Goal: Transaction & Acquisition: Purchase product/service

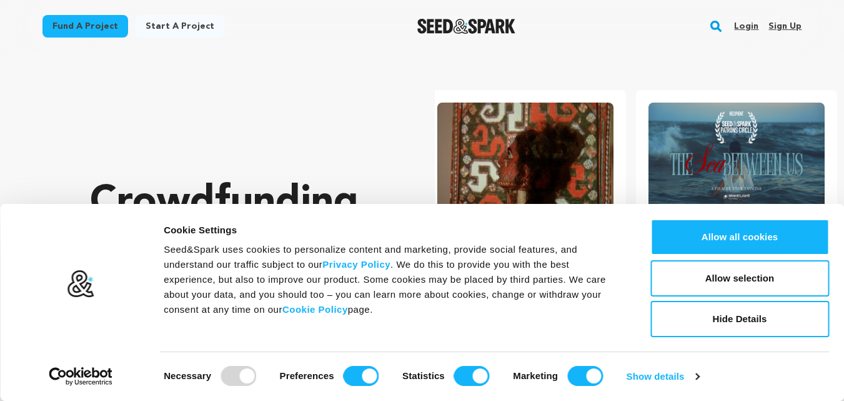
scroll to position [0, 221]
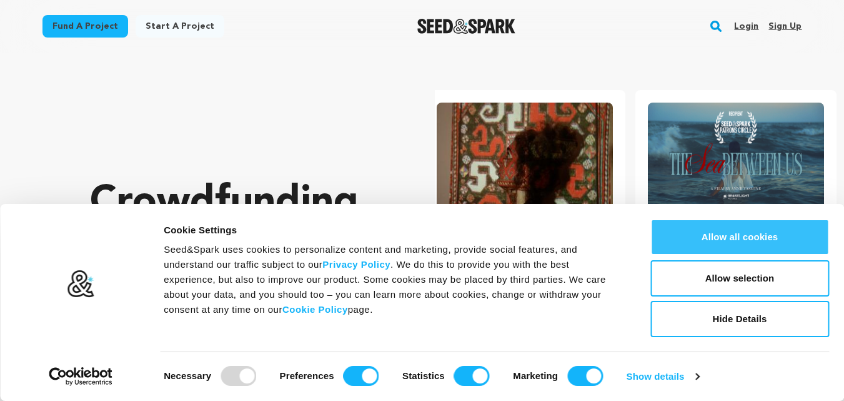
click at [761, 239] on button "Allow all cookies" at bounding box center [740, 237] width 179 height 36
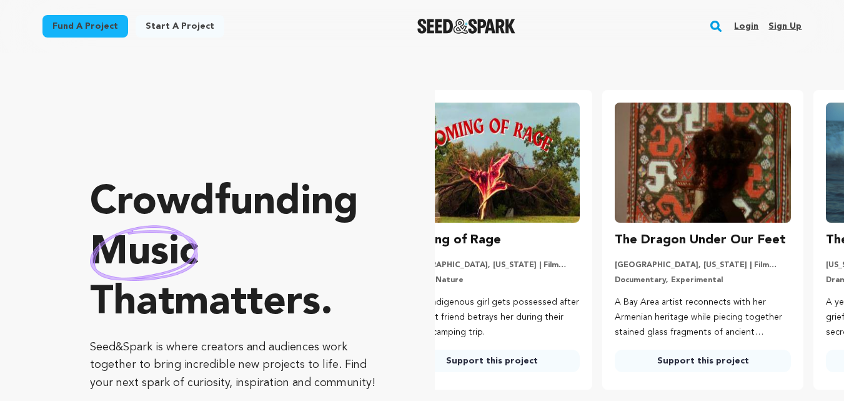
scroll to position [0, 0]
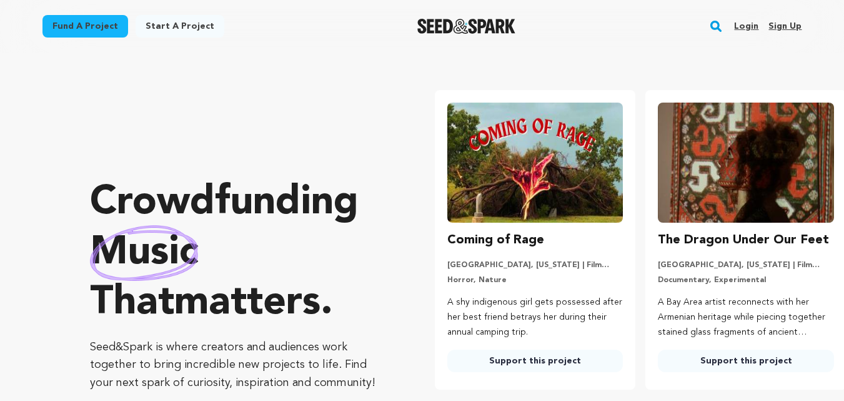
click at [531, 187] on img at bounding box center [535, 162] width 176 height 120
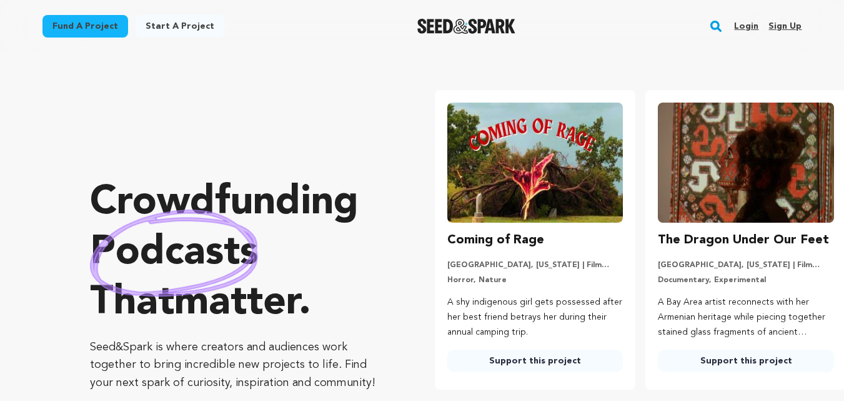
click at [540, 366] on link "Support this project" at bounding box center [535, 360] width 176 height 22
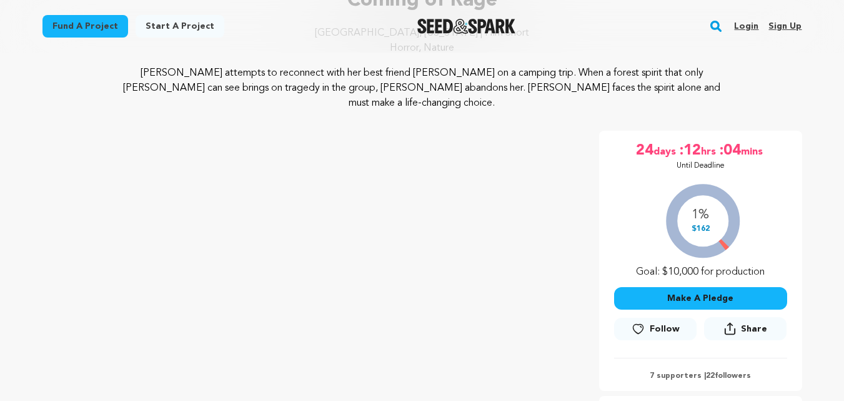
scroll to position [125, 0]
click at [687, 291] on button "Make A Pledge" at bounding box center [700, 297] width 173 height 22
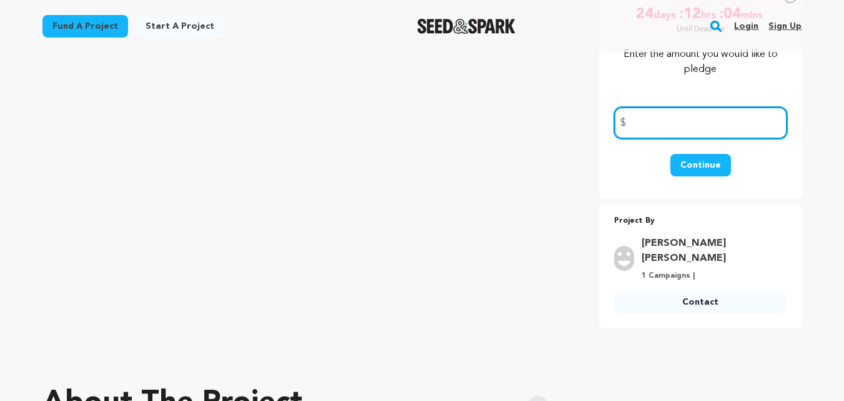
scroll to position [375, 0]
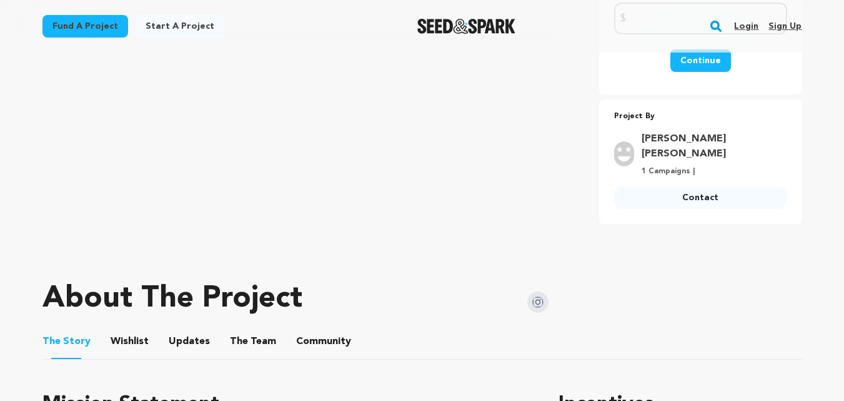
click at [711, 131] on link "Adrianna Amy" at bounding box center [711, 146] width 138 height 30
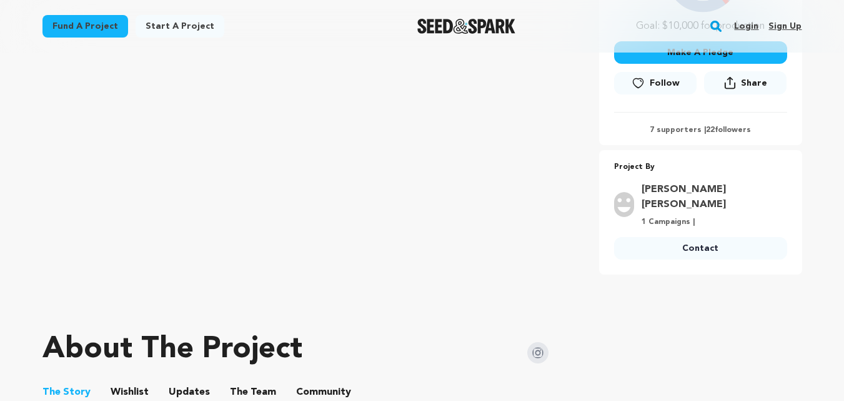
scroll to position [125, 0]
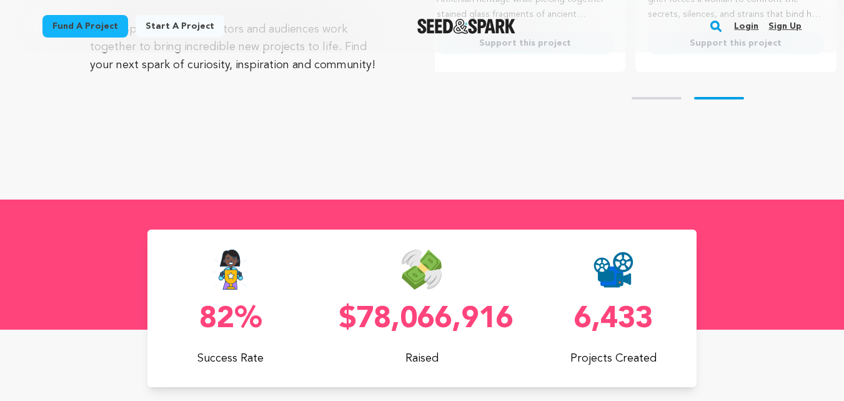
scroll to position [375, 0]
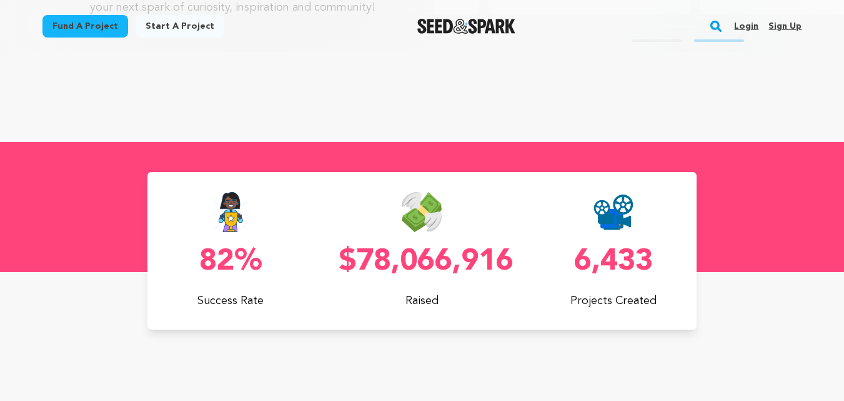
drag, startPoint x: 334, startPoint y: 261, endPoint x: 513, endPoint y: 272, distance: 179.8
click at [513, 272] on div "82% Success Rate $78,066,916 Raised 6,433 Projects Created" at bounding box center [421, 250] width 549 height 117
click at [422, 326] on div "82% Success Rate $78,066,916 Raised 6,433 Projects Created" at bounding box center [421, 250] width 549 height 157
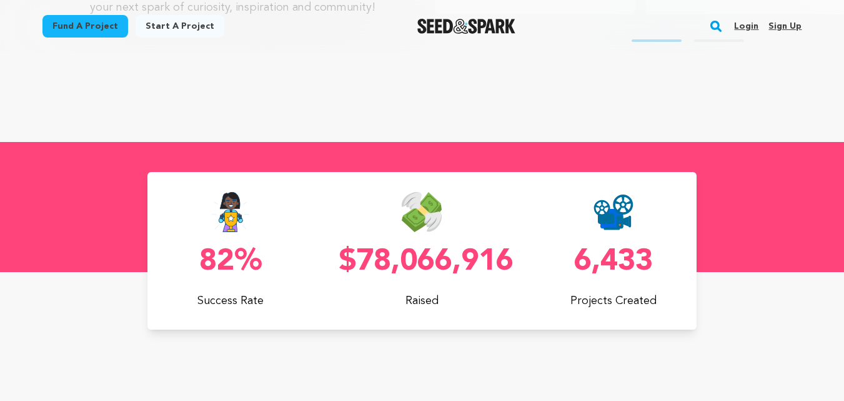
drag, startPoint x: 567, startPoint y: 256, endPoint x: 669, endPoint y: 258, distance: 102.5
click at [669, 258] on p "6,433" at bounding box center [614, 262] width 166 height 30
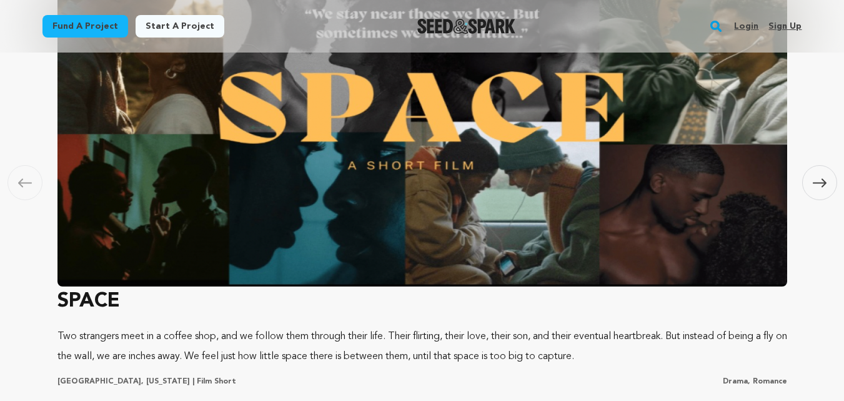
scroll to position [937, 0]
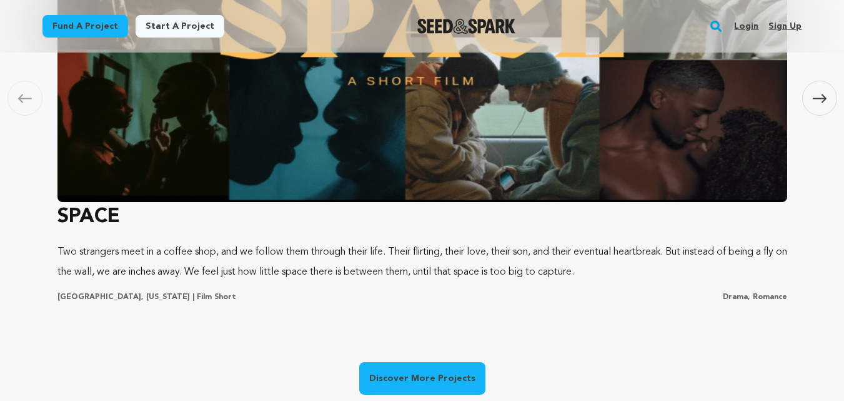
click at [97, 222] on h3 "SPACE" at bounding box center [422, 217] width 730 height 30
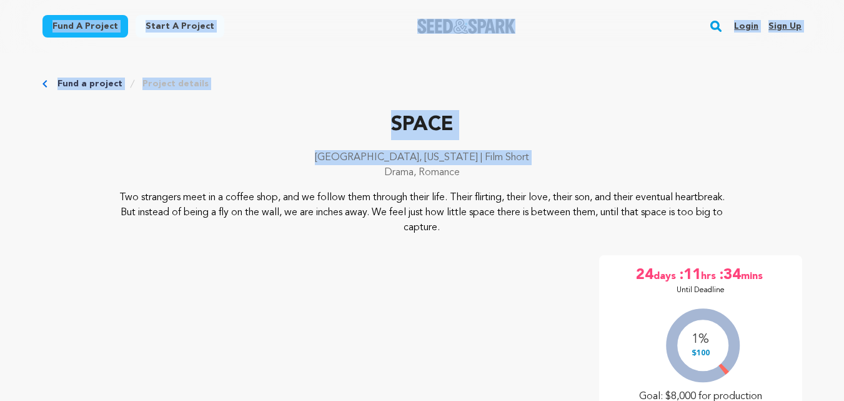
click at [240, 157] on p "Chicago, Illinois | Film Short" at bounding box center [422, 157] width 760 height 15
click at [278, 123] on p "SPACE" at bounding box center [422, 125] width 760 height 30
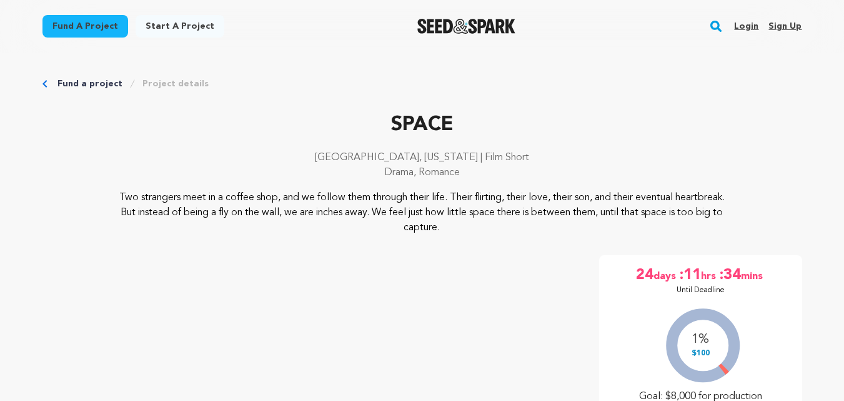
drag, startPoint x: 373, startPoint y: 121, endPoint x: 489, endPoint y: 172, distance: 126.5
click at [489, 172] on div "SPACE Chicago, Illinois | Film Short Drama, Romance" at bounding box center [422, 150] width 760 height 80
copy div "SPACE Chicago, Illinois | Film Short Drama, Romance"
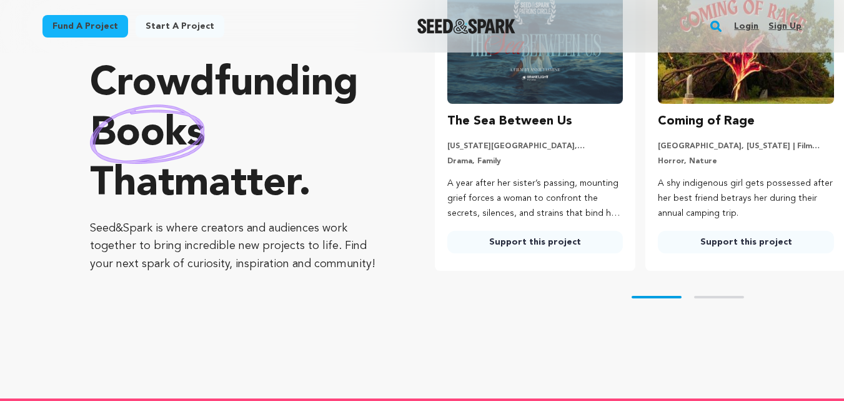
scroll to position [62, 0]
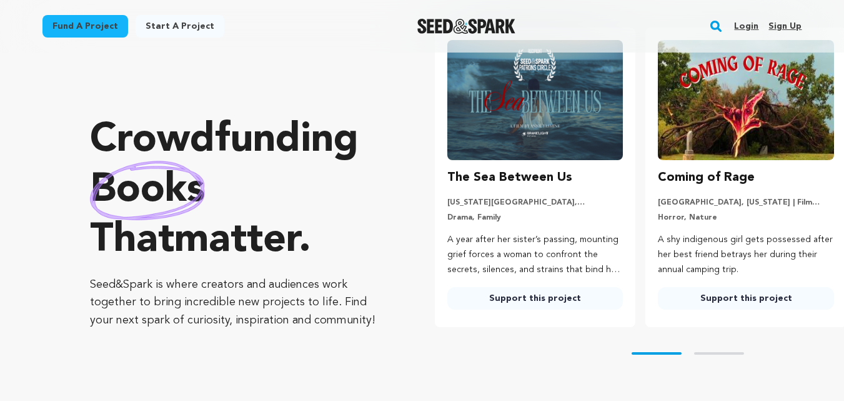
click at [716, 354] on button "Skip to next slide page" at bounding box center [719, 353] width 50 height 2
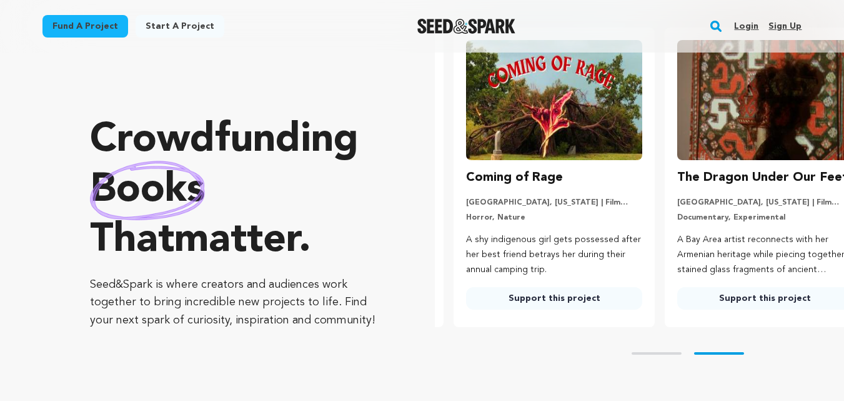
scroll to position [0, 221]
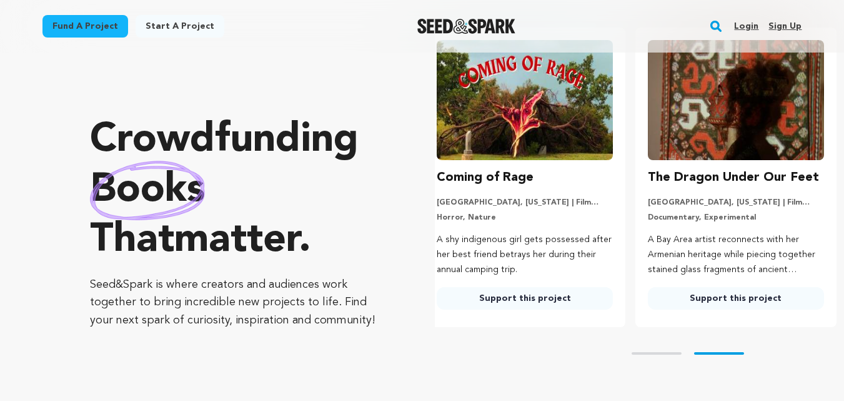
click at [742, 294] on link "Support this project" at bounding box center [736, 298] width 176 height 22
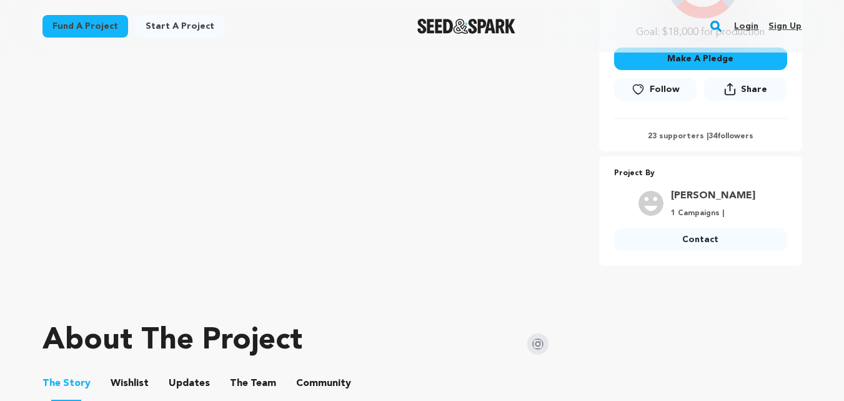
scroll to position [250, 0]
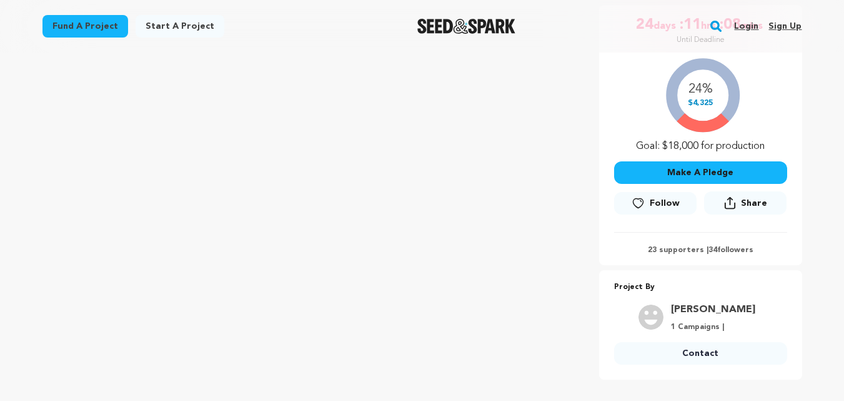
click at [678, 144] on div "24% $4,325 Goal: $18,000 for production" at bounding box center [700, 102] width 173 height 104
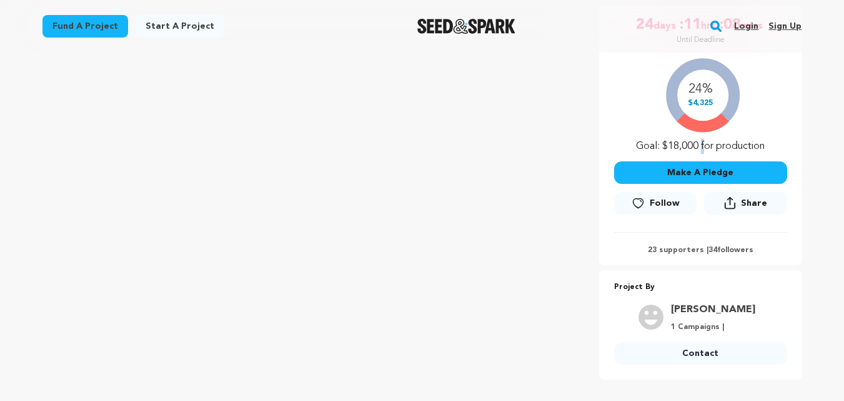
click at [697, 149] on div "24% $4,325 Goal: $18,000 for production" at bounding box center [700, 102] width 173 height 104
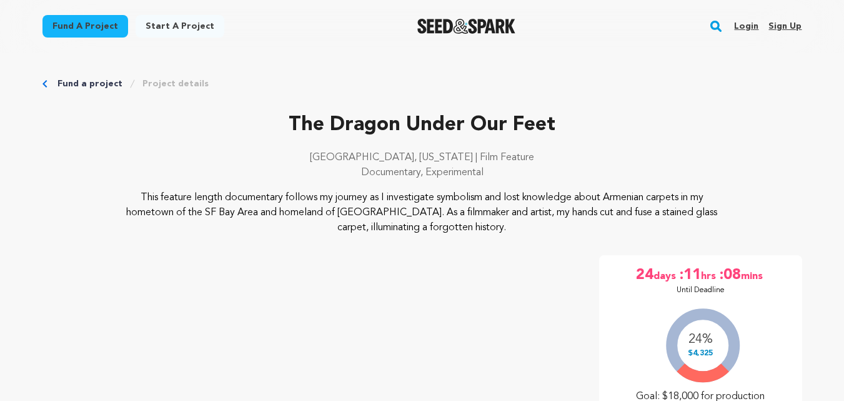
click at [431, 149] on div "The Dragon Under Our Feet Oakland, California | Film Feature Documentary, Exper…" at bounding box center [422, 150] width 760 height 80
click at [430, 149] on div "The Dragon Under Our Feet Oakland, California | Film Feature Documentary, Exper…" at bounding box center [422, 150] width 760 height 80
click at [473, 163] on p "Oakland, California | Film Feature" at bounding box center [422, 157] width 760 height 15
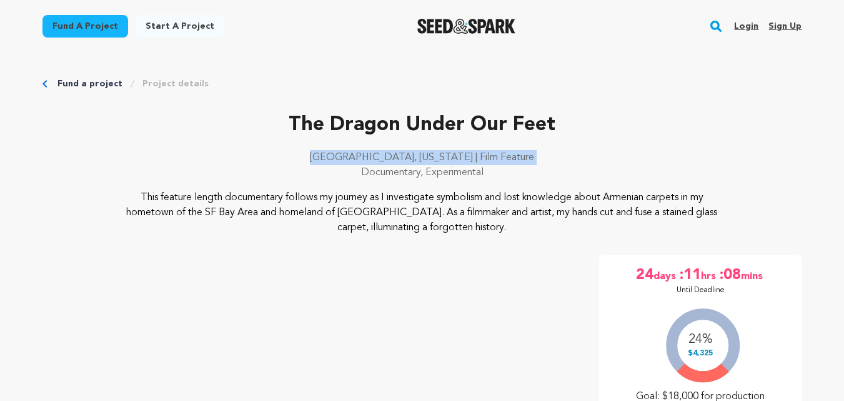
click at [473, 163] on p "Oakland, California | Film Feature" at bounding box center [422, 157] width 760 height 15
click at [450, 157] on p "Oakland, California | Film Feature" at bounding box center [422, 157] width 760 height 15
drag, startPoint x: 441, startPoint y: 157, endPoint x: 496, endPoint y: 164, distance: 55.4
click at [496, 164] on p "Oakland, California | Film Feature" at bounding box center [422, 157] width 760 height 15
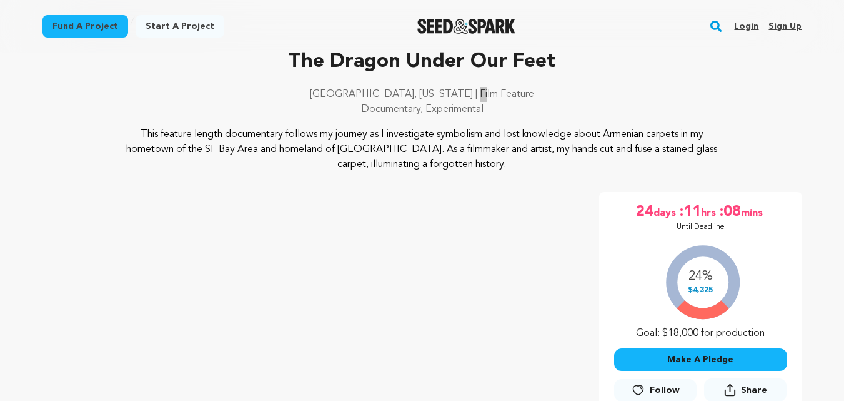
scroll to position [187, 0]
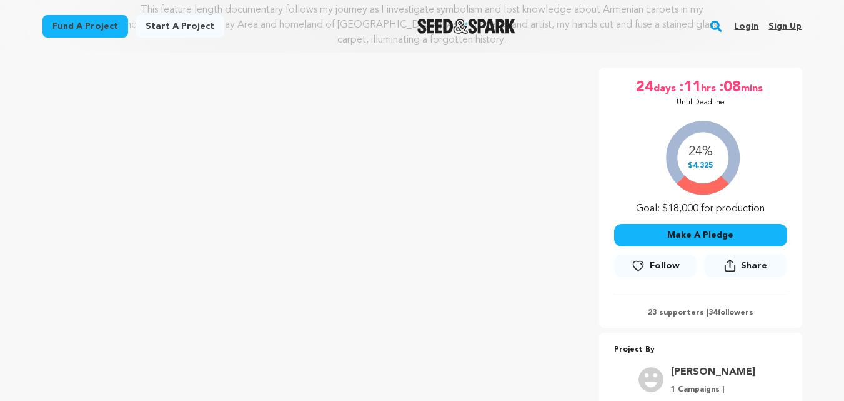
click at [717, 147] on div "24% $4,325 Goal: $18,000 for production" at bounding box center [700, 164] width 173 height 104
click at [717, 175] on div "24% $4,325 Goal: $18,000 for production" at bounding box center [700, 164] width 173 height 104
click at [691, 208] on div "24% $4,325 Goal: $18,000 for production" at bounding box center [700, 164] width 173 height 104
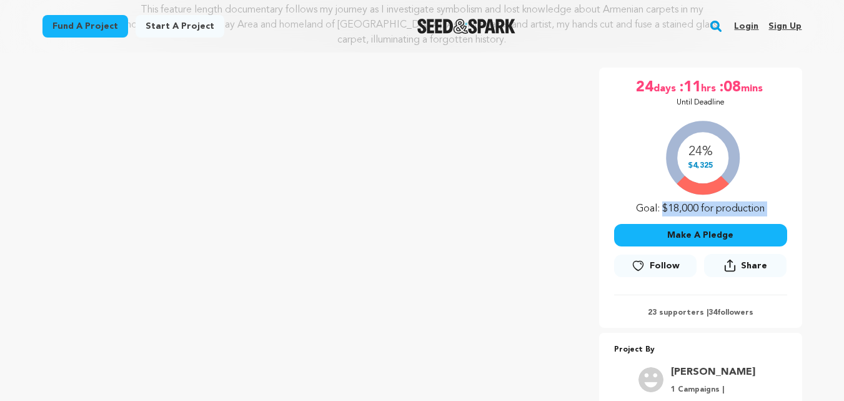
click at [691, 208] on div "24% $4,325 Goal: $18,000 for production" at bounding box center [700, 164] width 173 height 104
click at [639, 269] on icon at bounding box center [638, 265] width 13 height 12
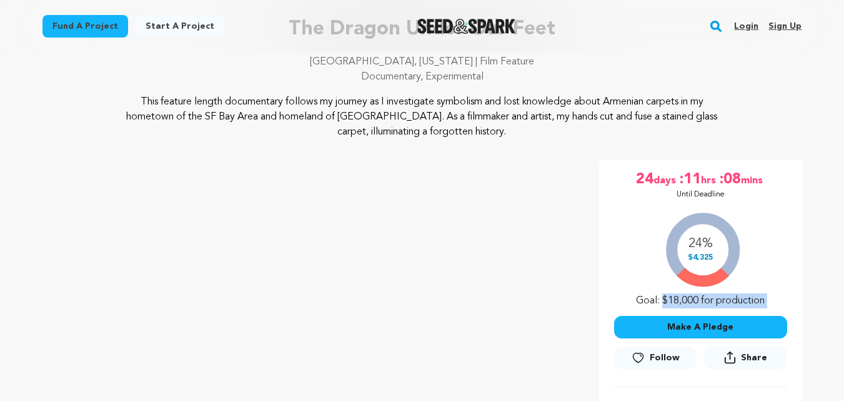
scroll to position [0, 0]
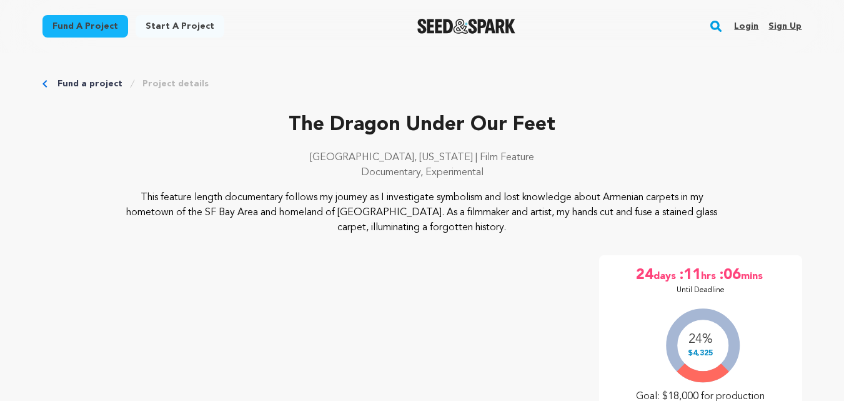
click at [500, 205] on p "This feature length documentary follows my journey as I investigate symbolism a…" at bounding box center [422, 212] width 608 height 45
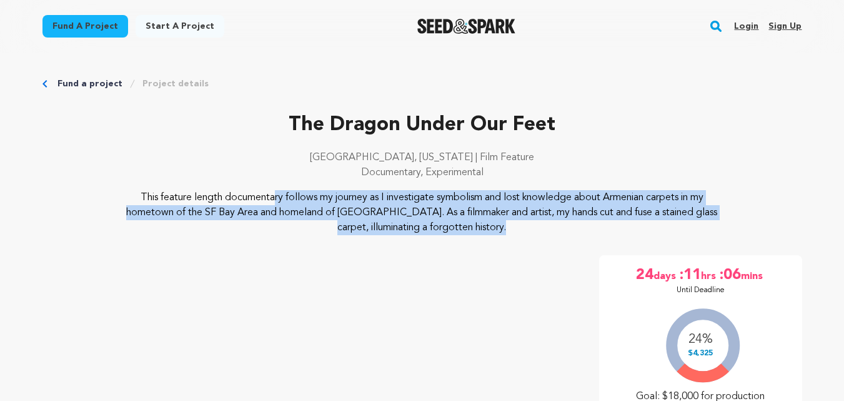
click at [500, 205] on p "This feature length documentary follows my journey as I investigate symbolism a…" at bounding box center [422, 212] width 608 height 45
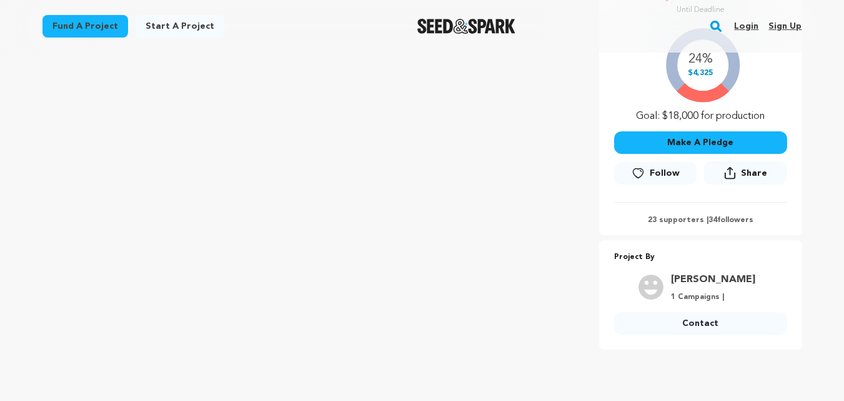
scroll to position [250, 0]
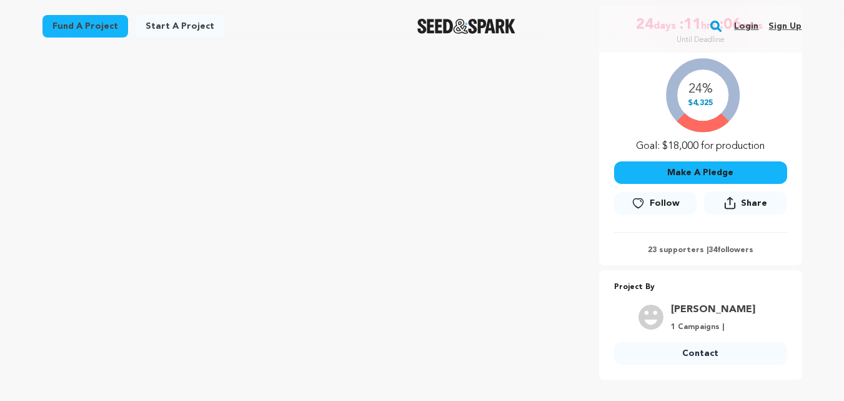
drag, startPoint x: 641, startPoint y: 244, endPoint x: 699, endPoint y: 256, distance: 59.3
click at [699, 256] on div "24 days :11 hrs :06 mins Until Deadline 24% $4,325" at bounding box center [700, 135] width 203 height 260
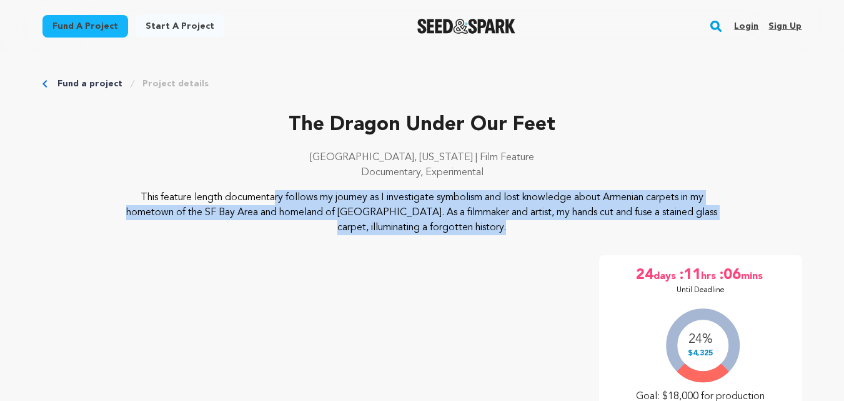
click at [92, 86] on link "Fund a project" at bounding box center [89, 83] width 65 height 12
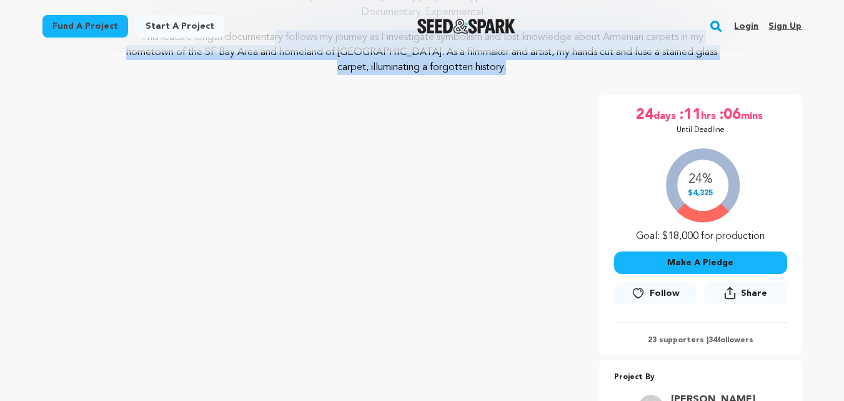
scroll to position [250, 0]
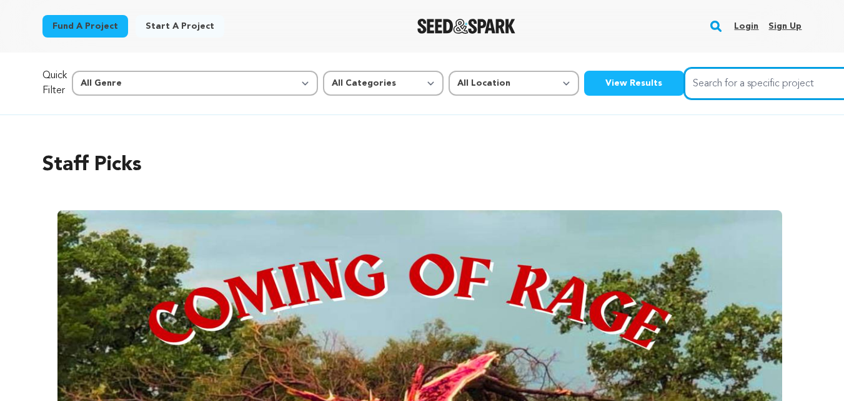
click at [687, 84] on input "Search for a specific project" at bounding box center [777, 83] width 187 height 32
type input "space"
click at [844, 75] on button "Search" at bounding box center [856, 82] width 15 height 15
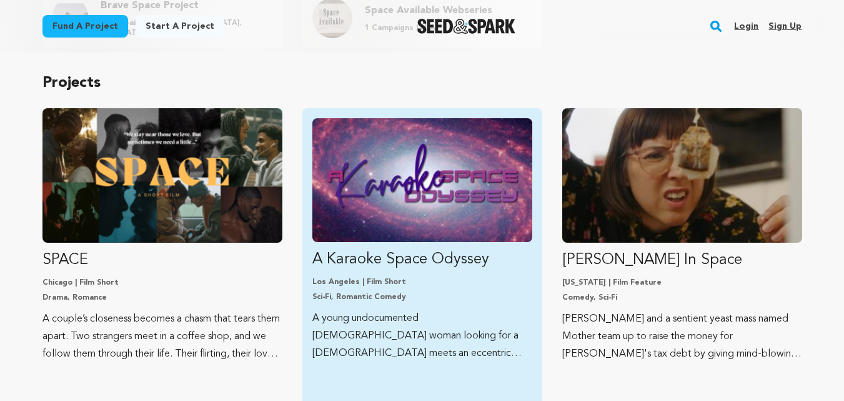
scroll to position [250, 0]
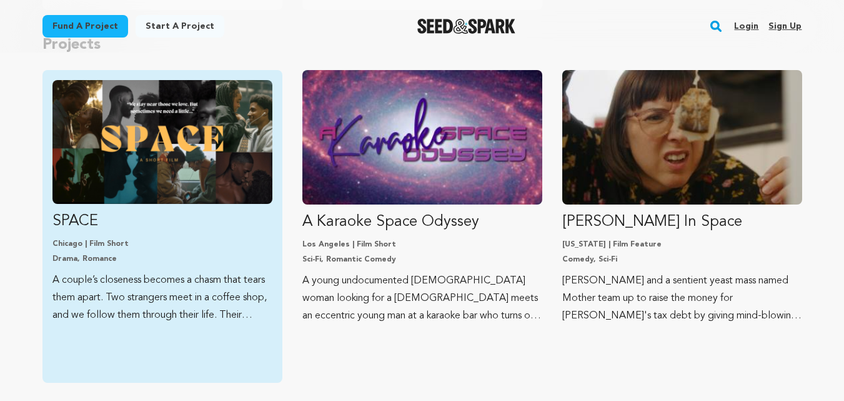
click at [166, 216] on p "SPACE" at bounding box center [162, 221] width 220 height 20
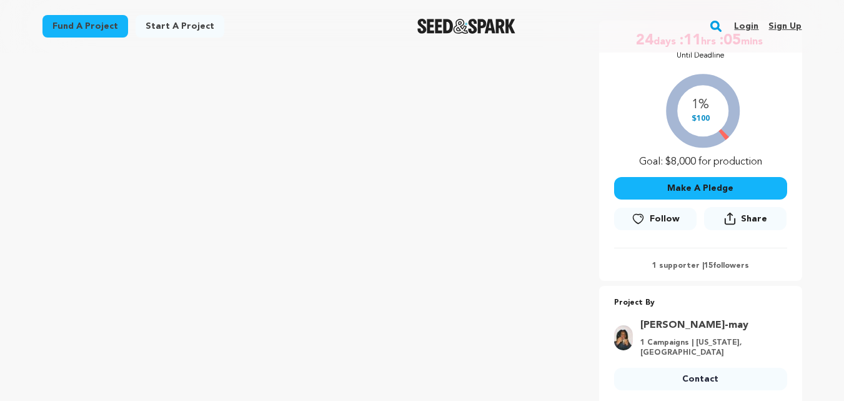
scroll to position [187, 0]
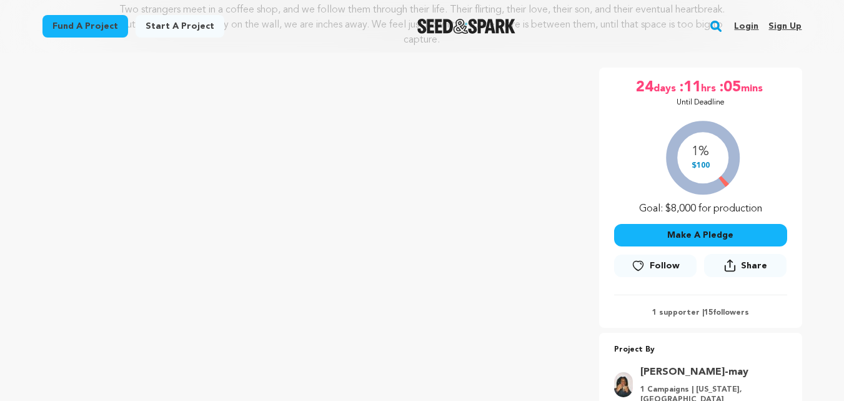
click at [669, 209] on div "1% $100 Goal: $8,000 for production" at bounding box center [700, 164] width 173 height 104
drag, startPoint x: 726, startPoint y: 207, endPoint x: 711, endPoint y: 200, distance: 15.9
click at [725, 207] on div "1% $100 Goal: $8,000 for production" at bounding box center [700, 164] width 173 height 104
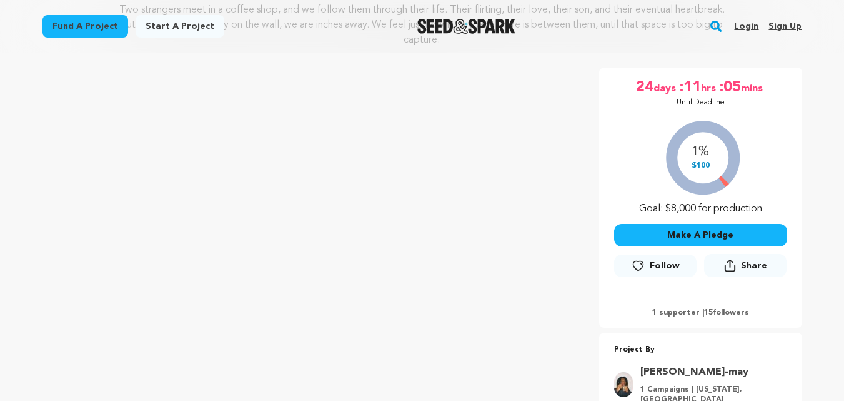
click at [696, 167] on div "1% $100 Goal: $8,000 for production" at bounding box center [700, 164] width 173 height 104
click at [684, 216] on div "Make A Pledge Follow Share Share" at bounding box center [700, 251] width 173 height 71
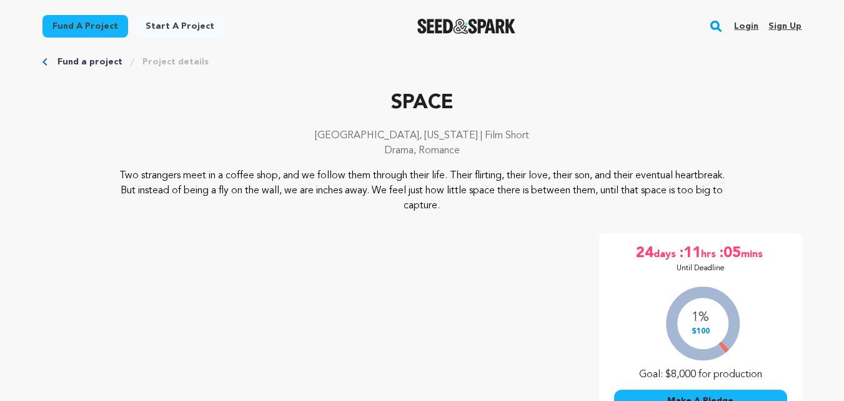
scroll to position [0, 0]
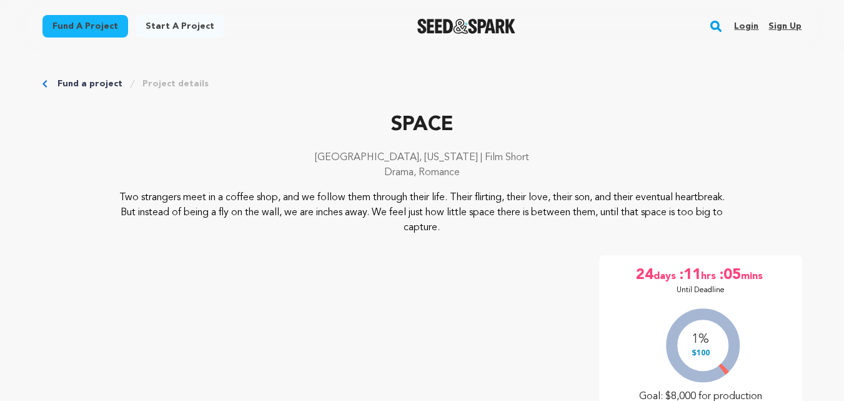
drag, startPoint x: 438, startPoint y: 162, endPoint x: 486, endPoint y: 161, distance: 48.2
click at [486, 161] on p "Chicago, Illinois | Film Short" at bounding box center [422, 157] width 760 height 15
drag, startPoint x: 645, startPoint y: 207, endPoint x: 636, endPoint y: 205, distance: 9.7
click at [641, 207] on p "Two strangers meet in a coffee shop, and we follow them through their life. The…" at bounding box center [422, 212] width 608 height 45
click at [636, 205] on p "Two strangers meet in a coffee shop, and we follow them through their life. The…" at bounding box center [422, 212] width 608 height 45
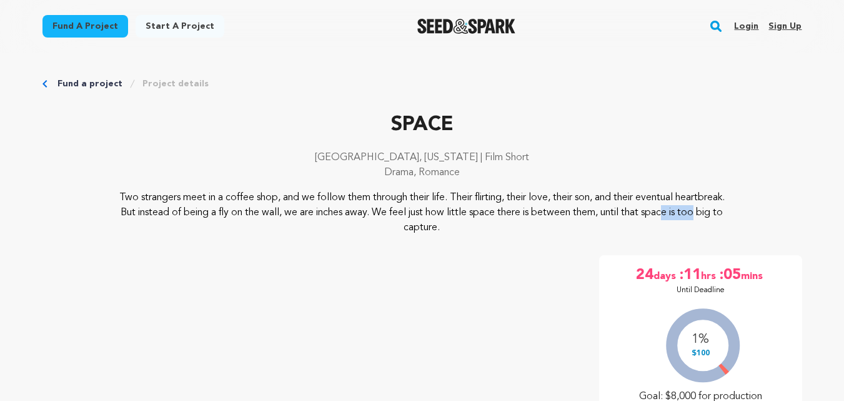
click at [636, 205] on p "Two strangers meet in a coffee shop, and we follow them through their life. The…" at bounding box center [422, 212] width 608 height 45
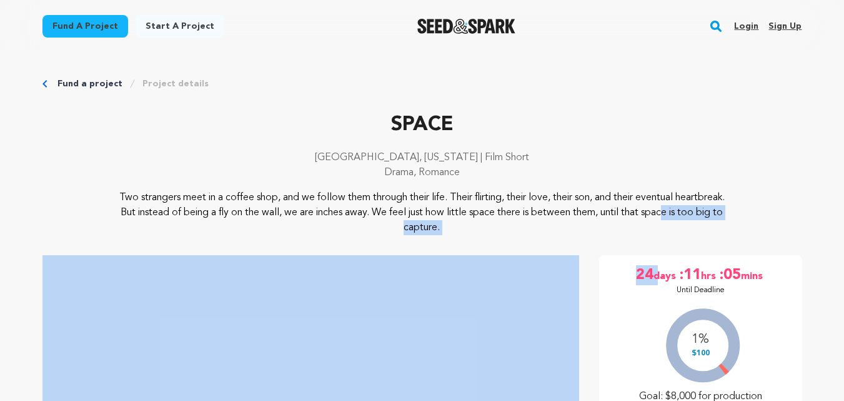
click at [507, 231] on p "Two strangers meet in a coffee shop, and we follow them through their life. The…" at bounding box center [422, 212] width 608 height 45
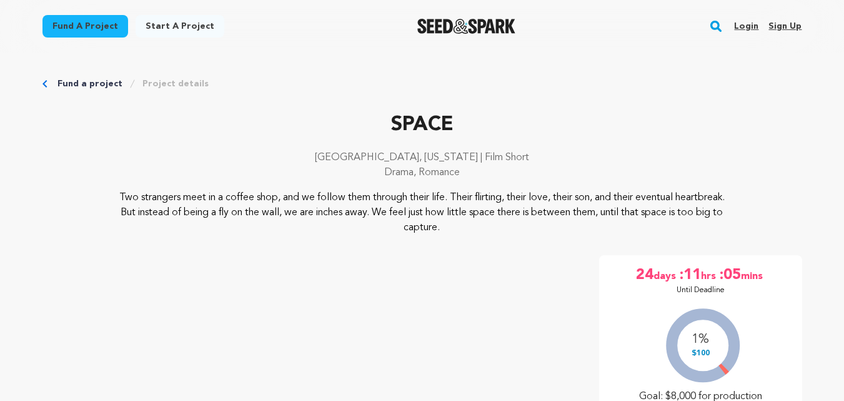
click at [516, 216] on p "Two strangers meet in a coffee shop, and we follow them through their life. The…" at bounding box center [422, 212] width 608 height 45
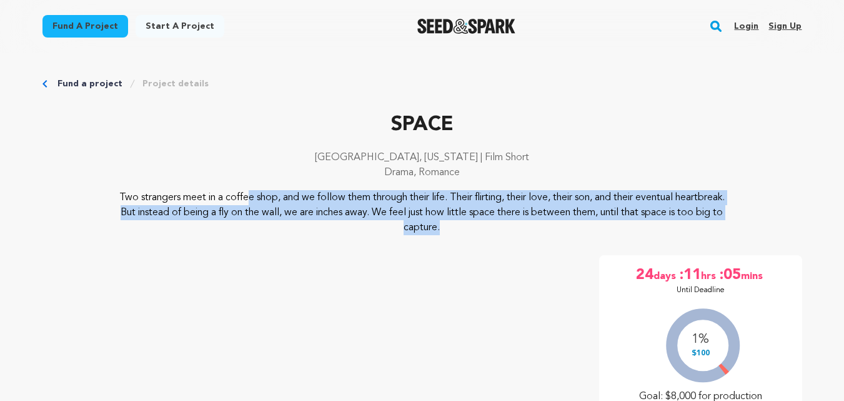
click at [516, 216] on p "Two strangers meet in a coffee shop, and we follow them through their life. The…" at bounding box center [422, 212] width 608 height 45
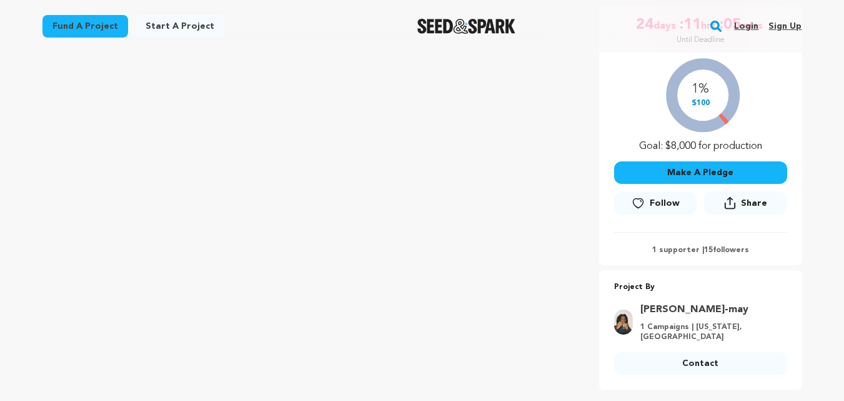
scroll to position [62, 0]
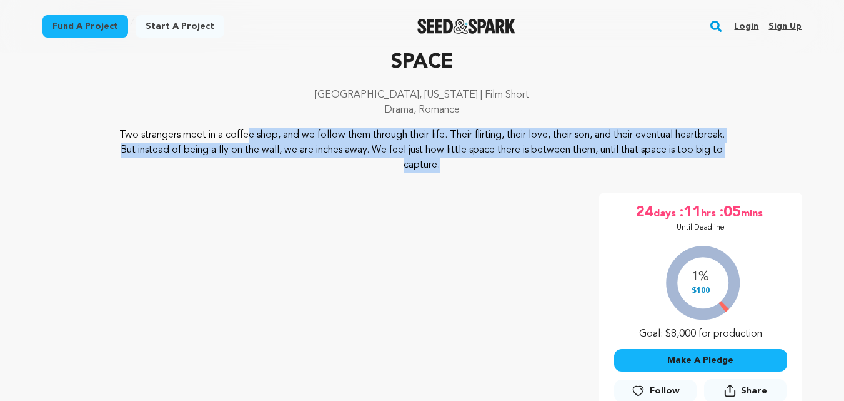
click at [471, 131] on p "Two strangers meet in a coffee shop, and we follow them through their life. The…" at bounding box center [422, 149] width 608 height 45
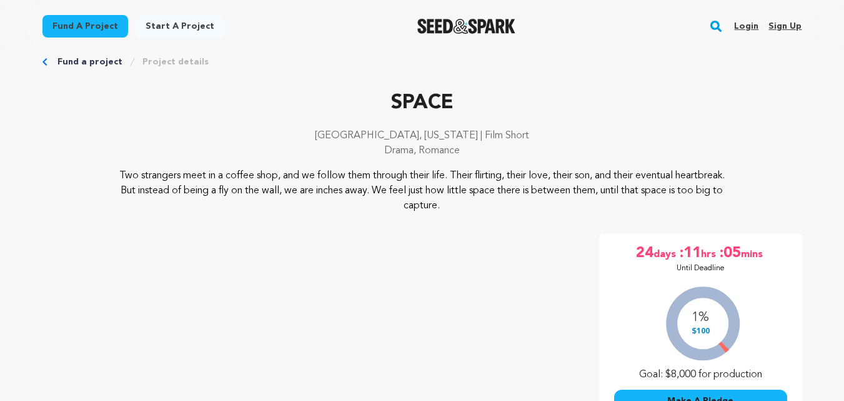
scroll to position [0, 0]
